Goal: Use online tool/utility: Utilize a website feature to perform a specific function

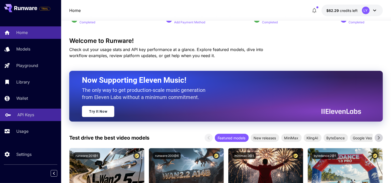
scroll to position [56, 0]
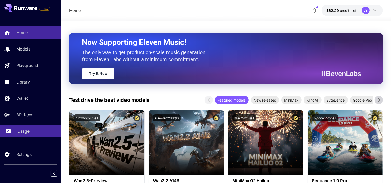
click at [29, 134] on p "Usage" at bounding box center [23, 132] width 12 height 6
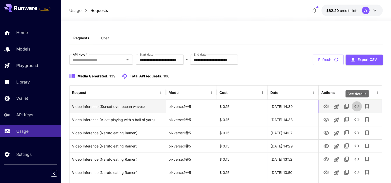
click at [356, 107] on icon "See details" at bounding box center [356, 106] width 5 height 3
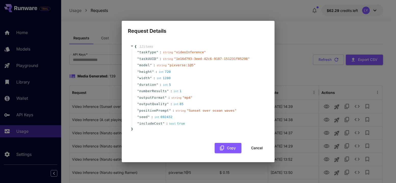
click at [256, 147] on button "Cancel" at bounding box center [256, 148] width 23 height 10
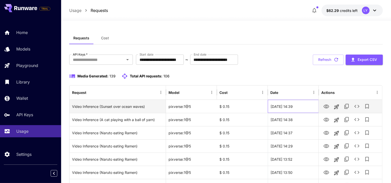
click at [298, 106] on div "[DATE] 14:39" at bounding box center [293, 106] width 51 height 13
click at [133, 107] on div "Video Inference (Sunset over ocean waves)" at bounding box center [117, 106] width 91 height 13
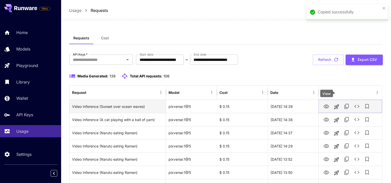
click at [325, 108] on icon "View" at bounding box center [326, 107] width 6 height 4
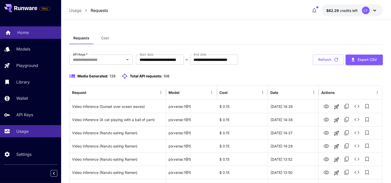
click at [23, 36] on link "Home" at bounding box center [30, 32] width 61 height 12
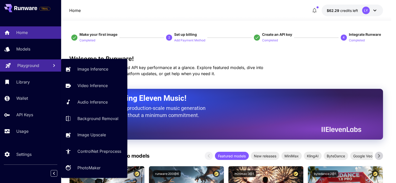
click at [35, 65] on p "Playground" at bounding box center [28, 66] width 22 height 6
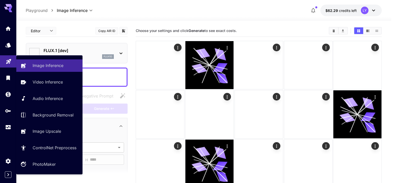
type input "**********"
